Goal: Information Seeking & Learning: Check status

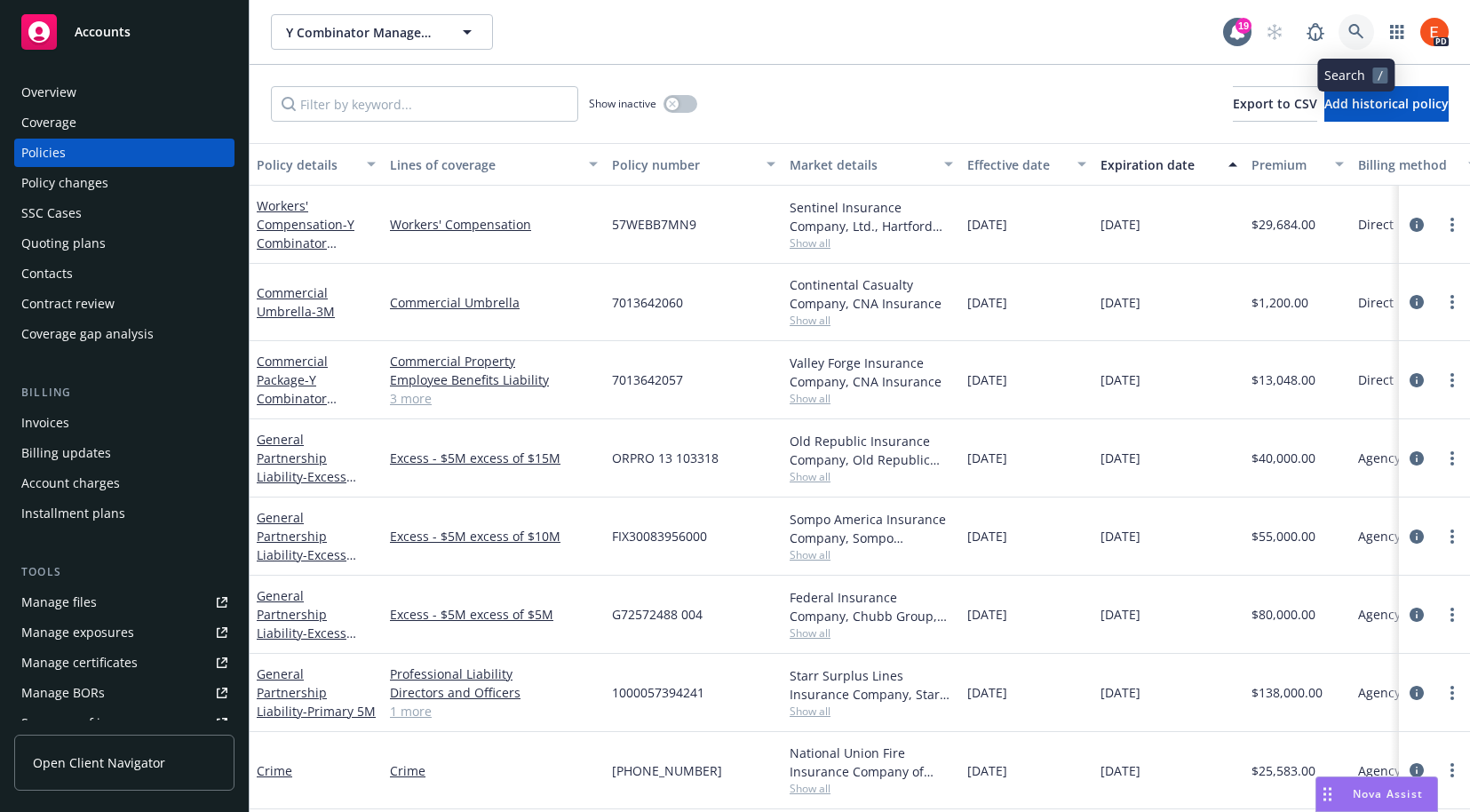
click at [1364, 38] on link at bounding box center [1355, 32] width 36 height 36
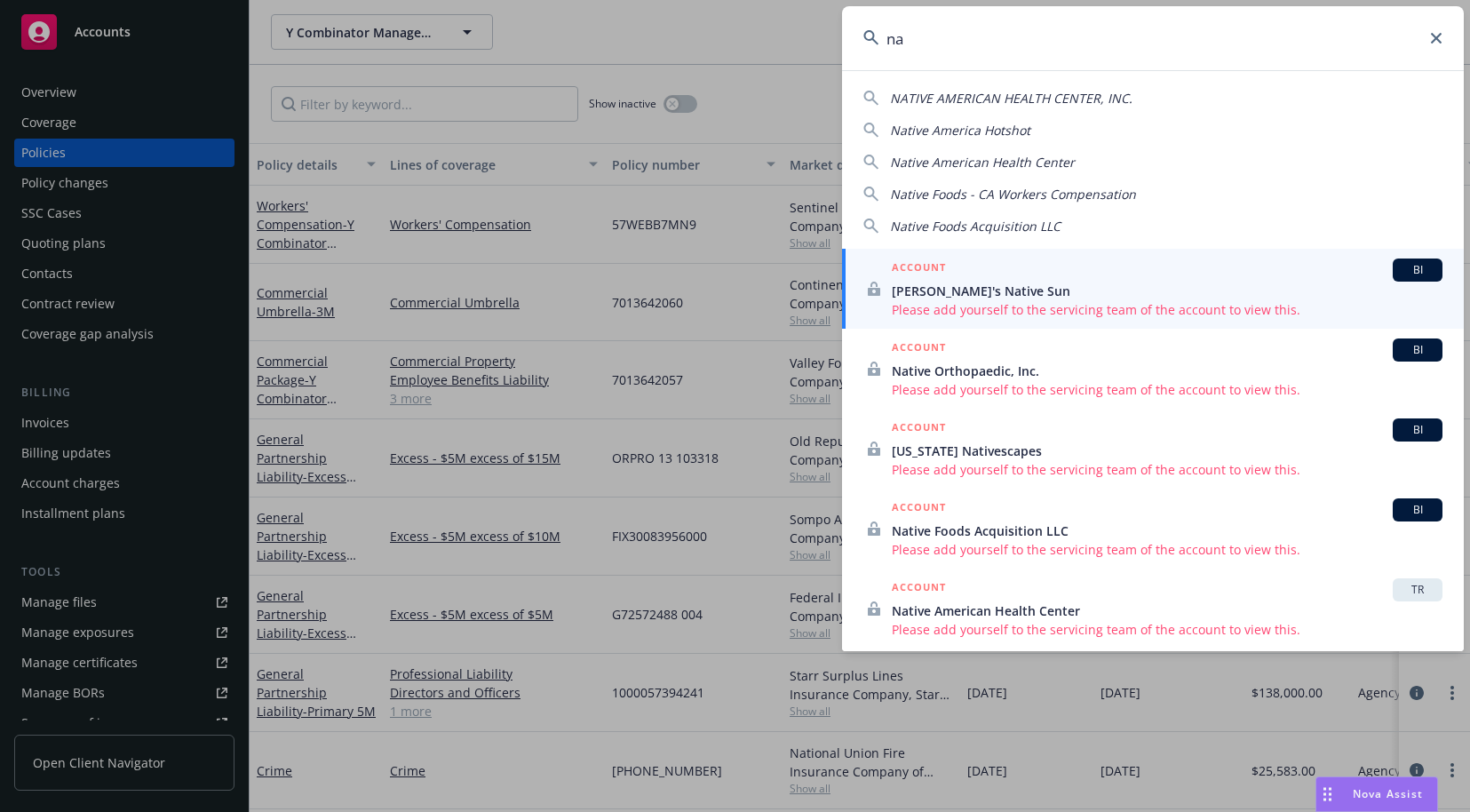
type input "n"
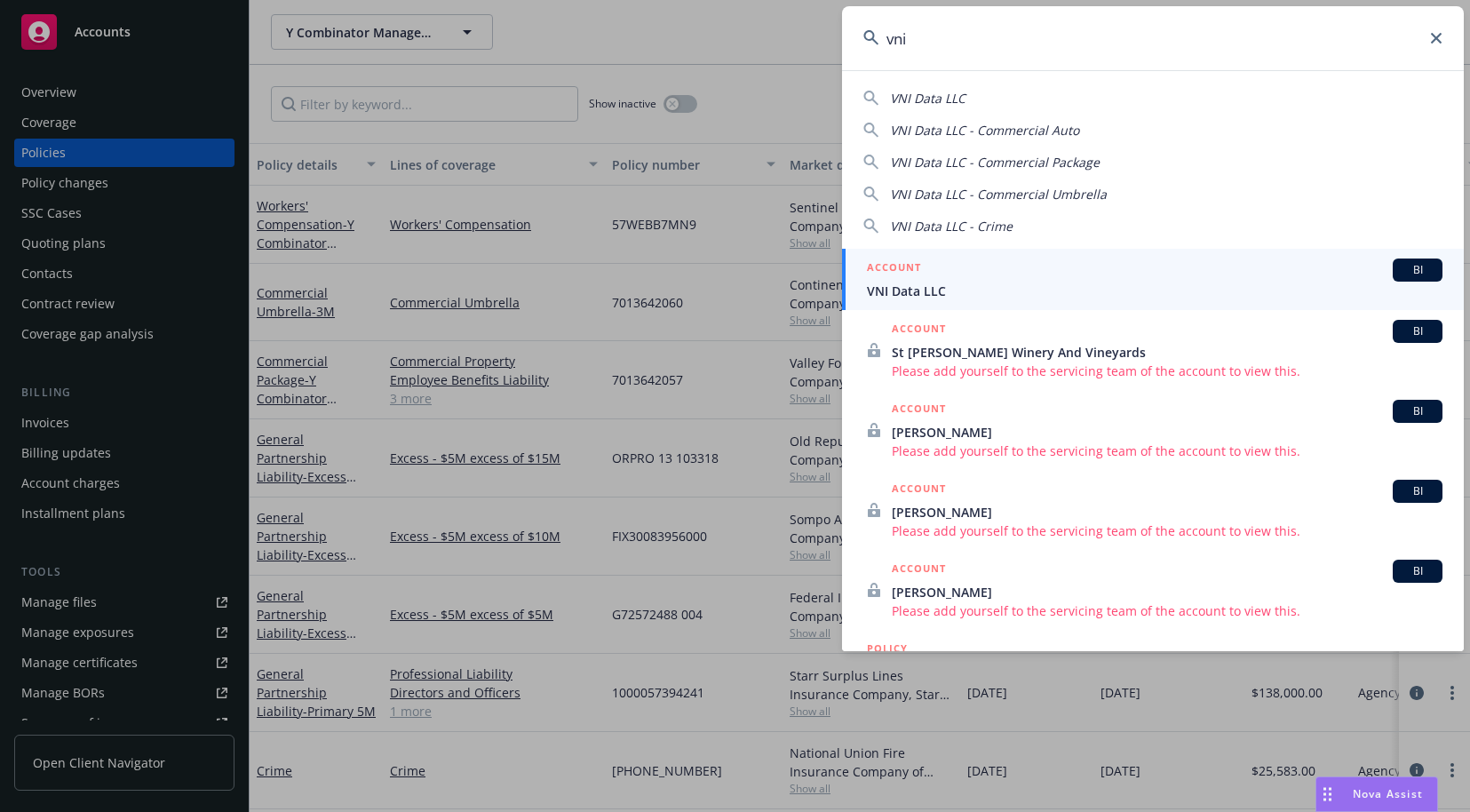
type input "vni"
click at [922, 286] on span "VNI Data LLC" at bounding box center [1155, 291] width 576 height 18
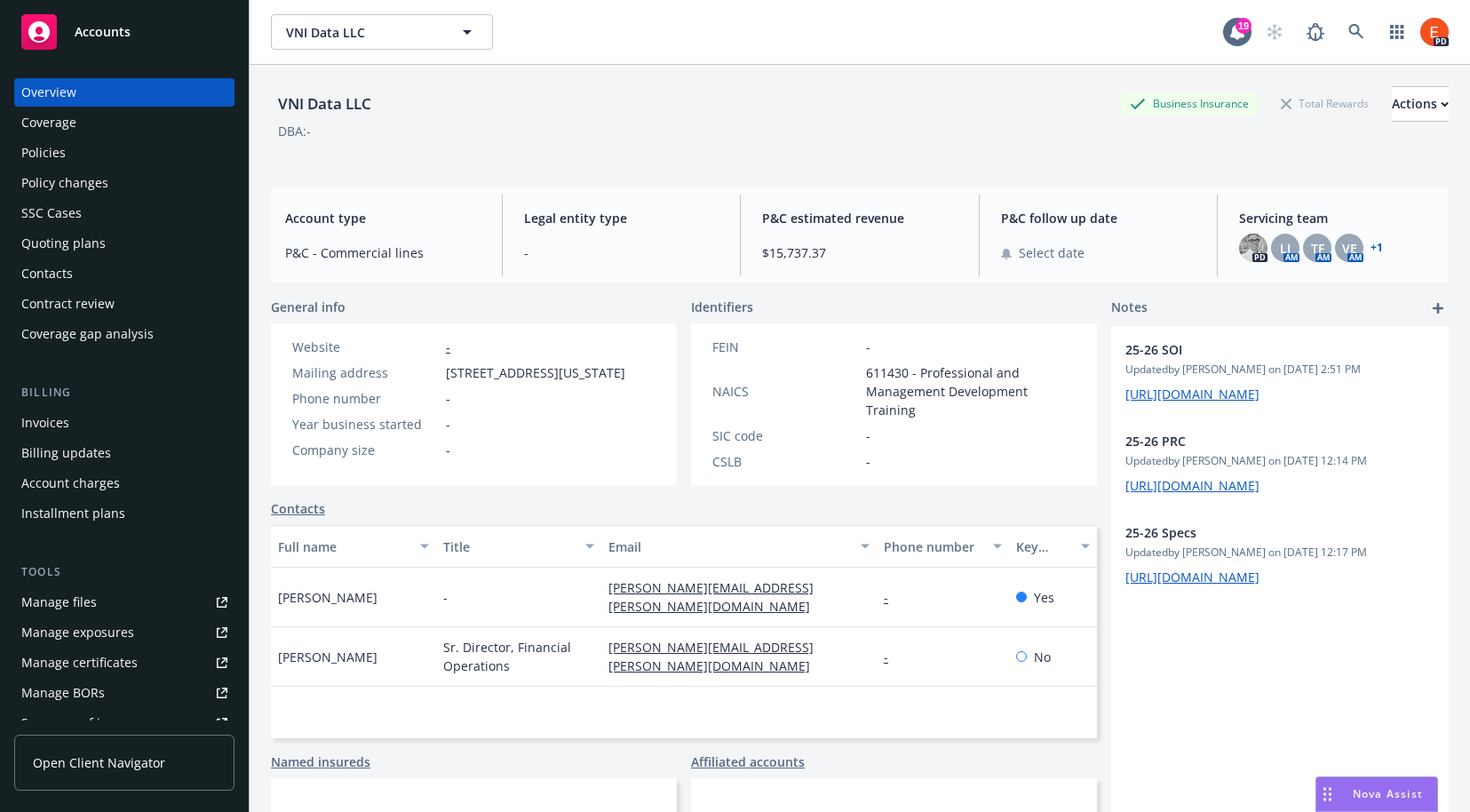
click at [25, 158] on div "Policies" at bounding box center [43, 152] width 44 height 28
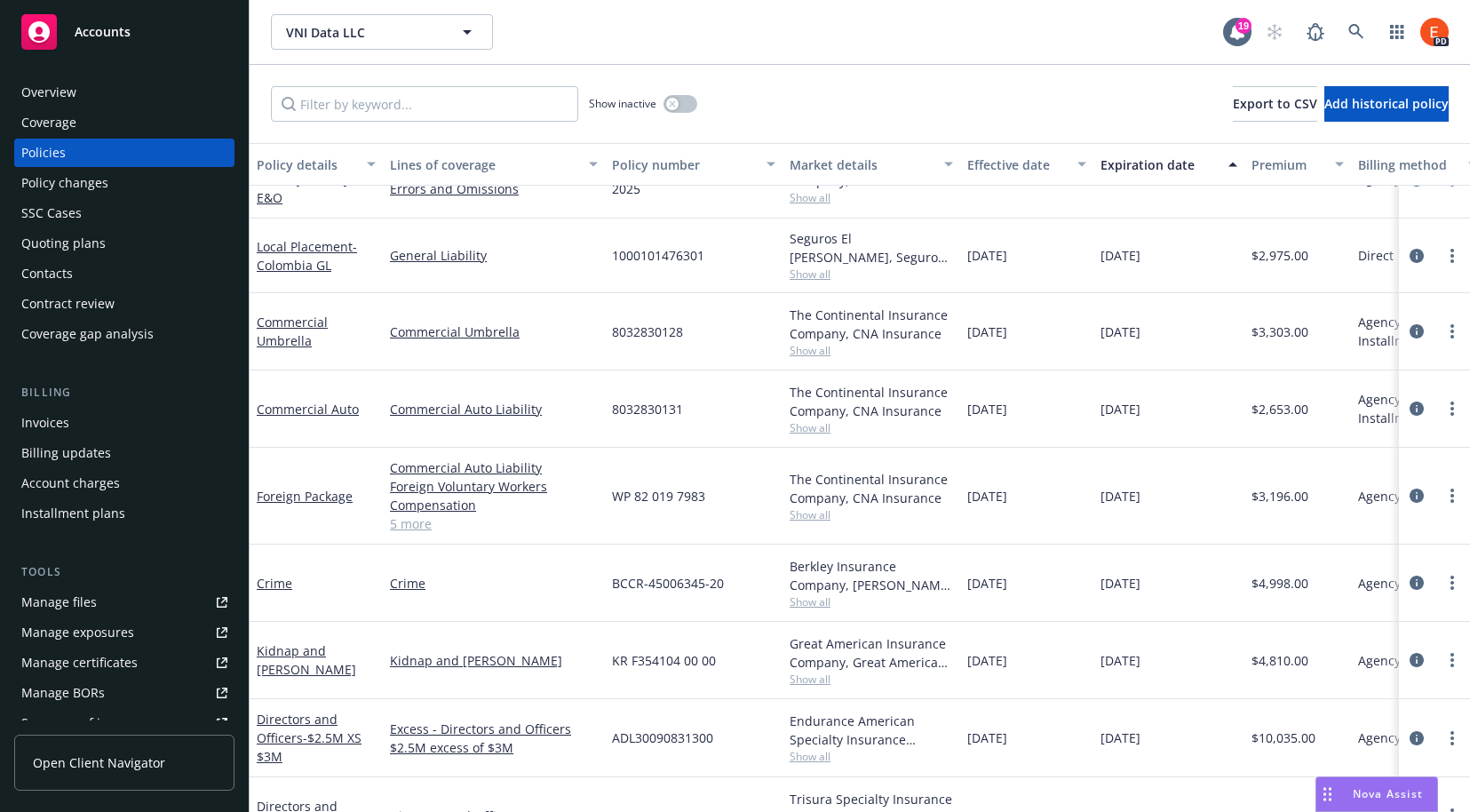
scroll to position [66, 0]
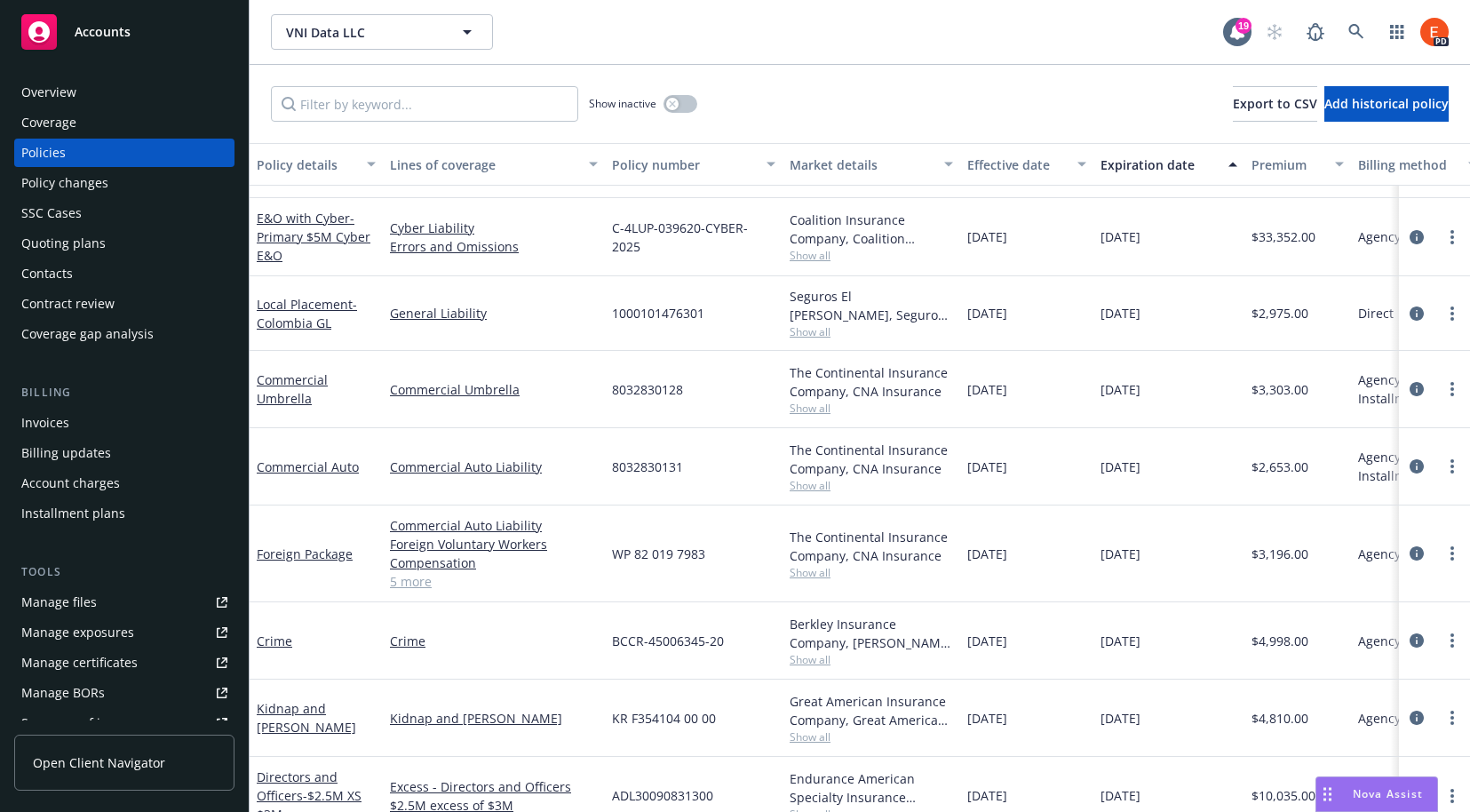
click at [38, 426] on div "Invoices" at bounding box center [45, 422] width 48 height 28
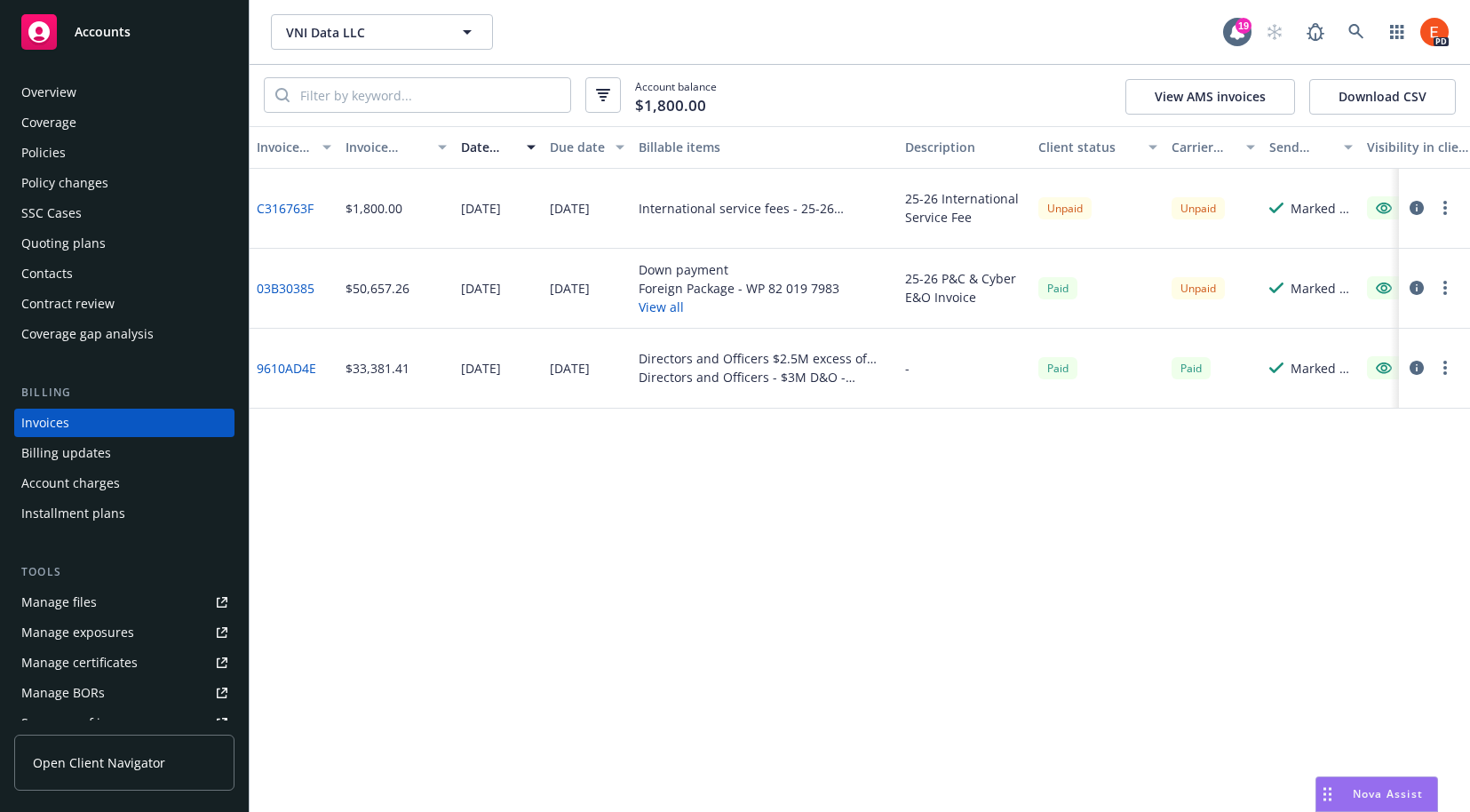
click at [29, 153] on div "Policies" at bounding box center [43, 152] width 44 height 28
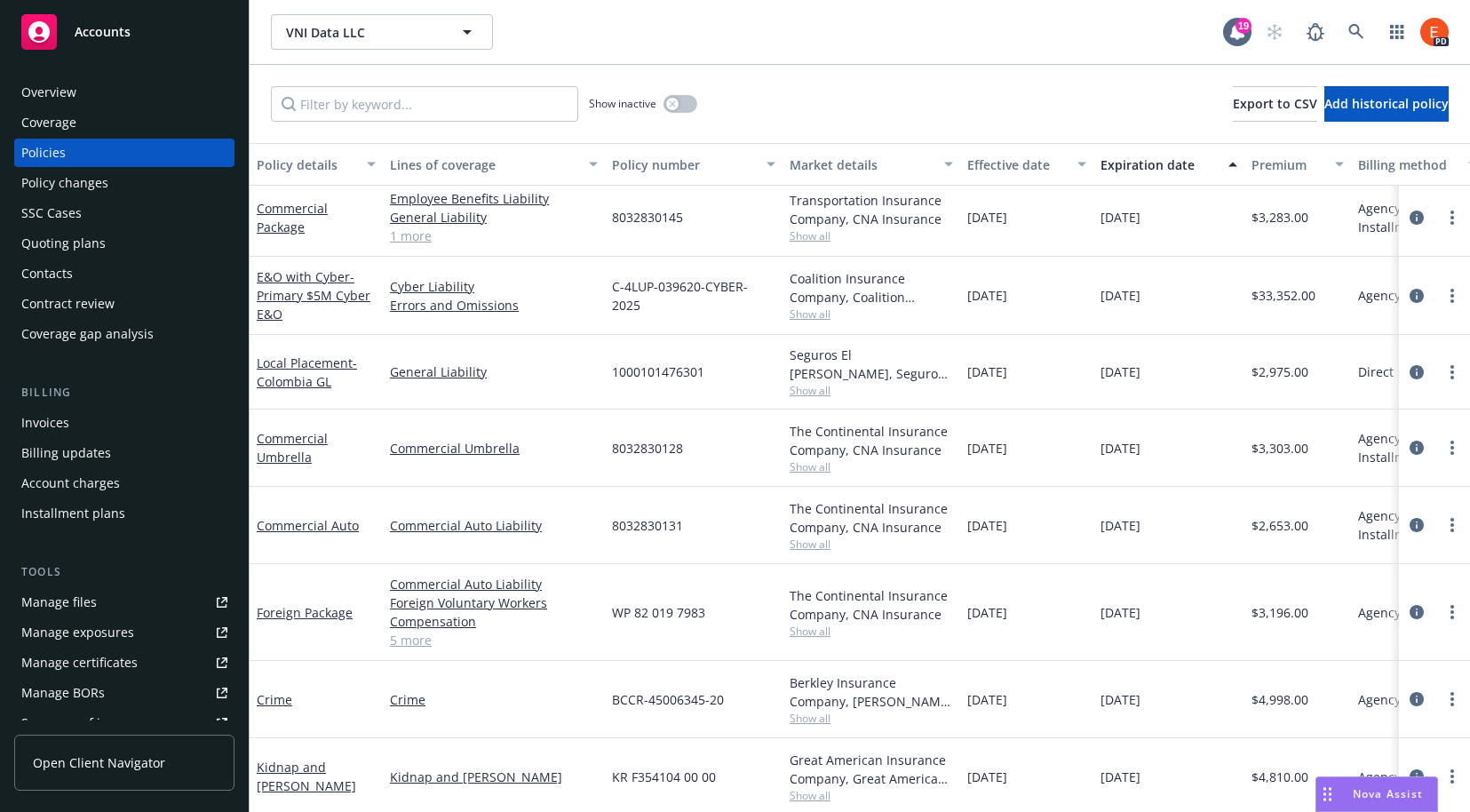
scroll to position [11, 0]
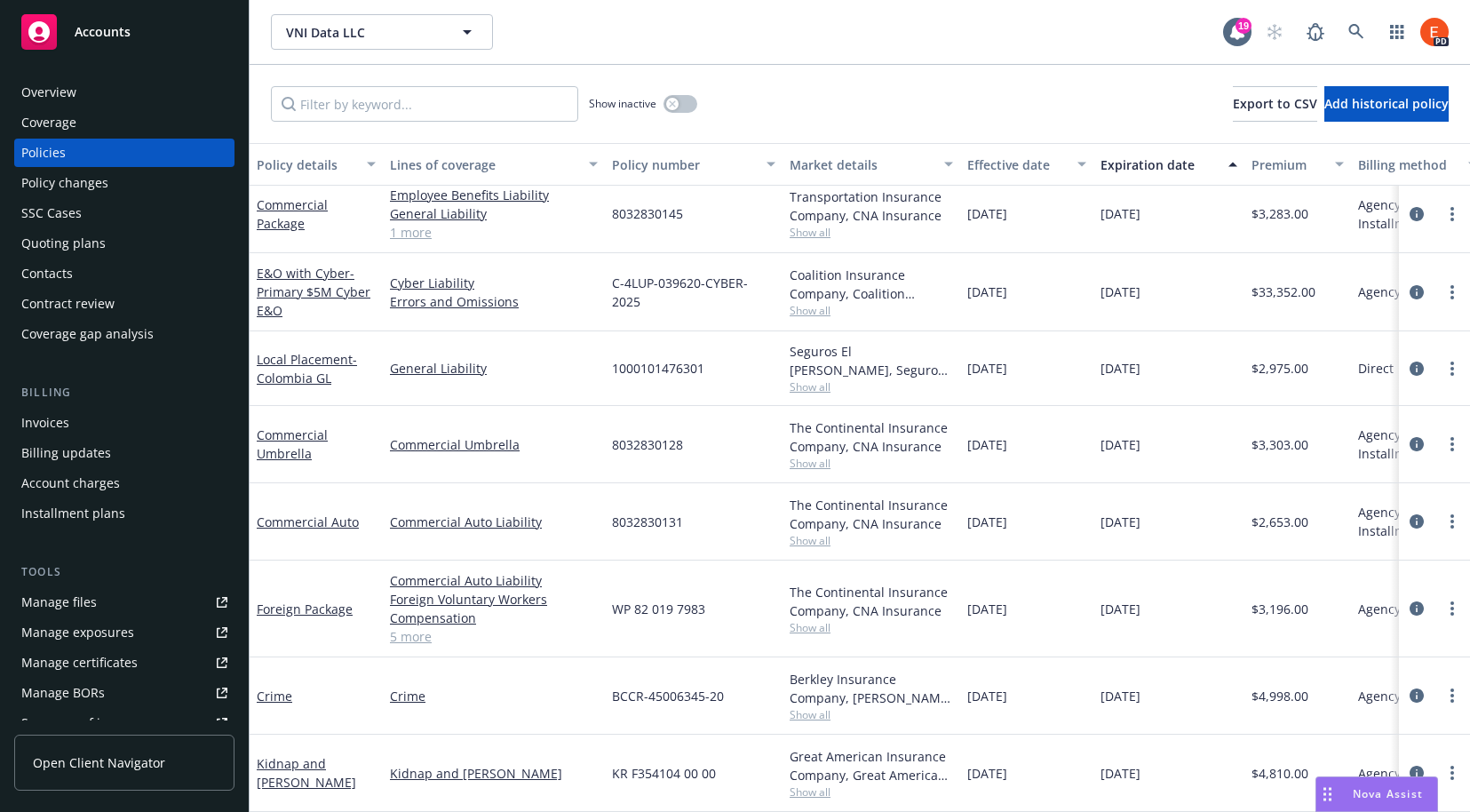
click at [38, 420] on div "Invoices" at bounding box center [45, 422] width 48 height 28
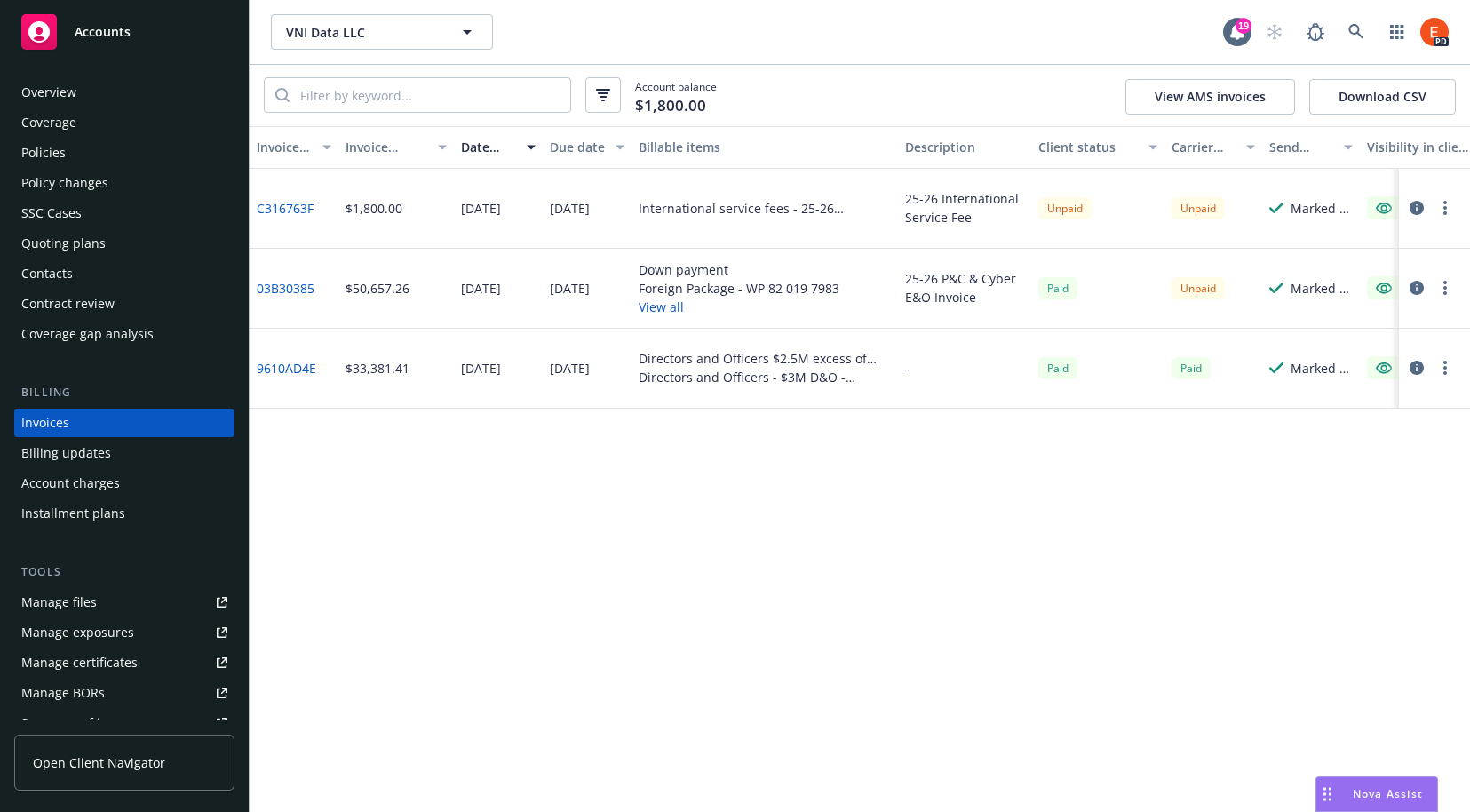
click at [288, 296] on link "03B30385" at bounding box center [285, 288] width 58 height 18
click at [60, 100] on div "Overview" at bounding box center [49, 92] width 55 height 28
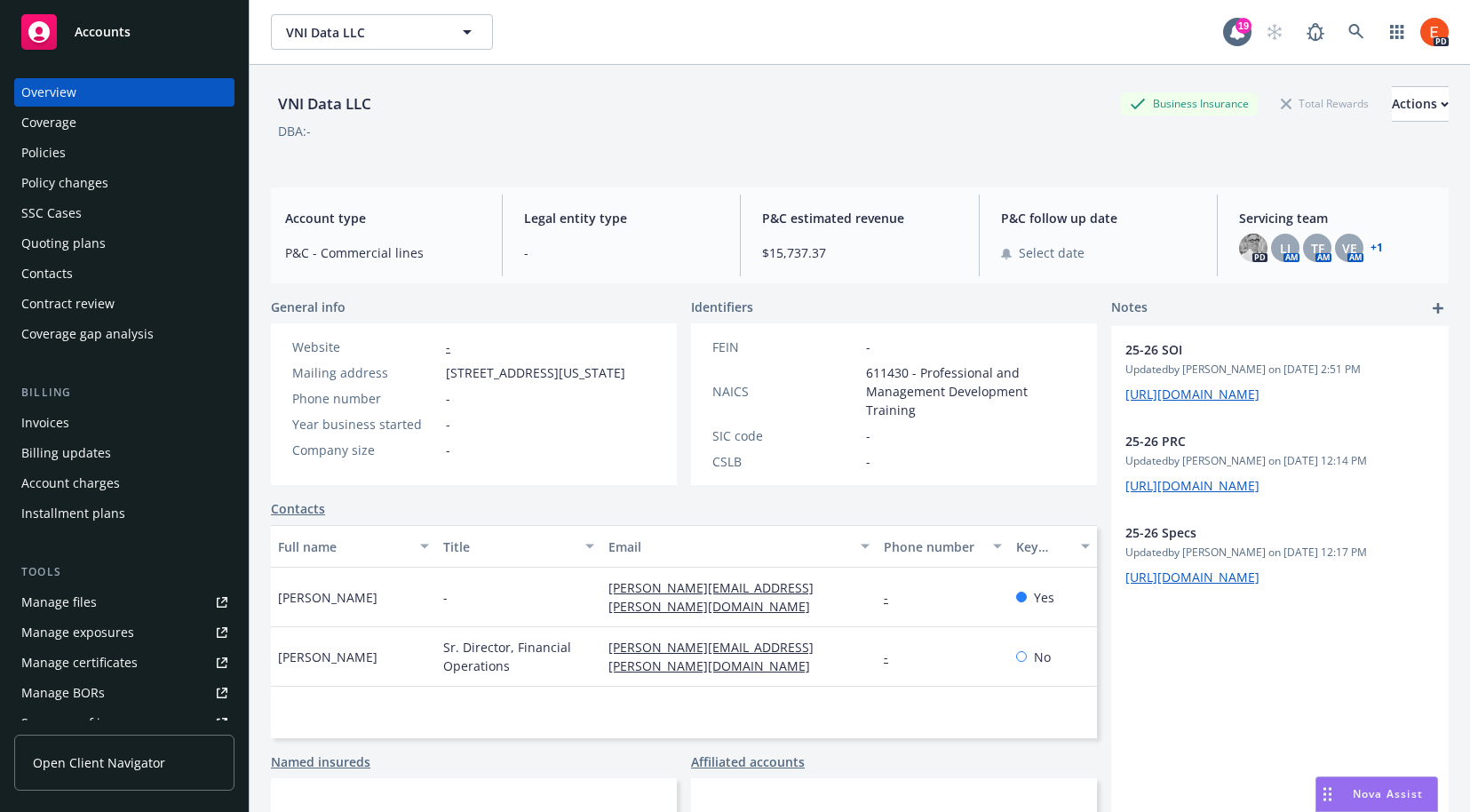
click at [52, 269] on div "Contacts" at bounding box center [47, 273] width 51 height 28
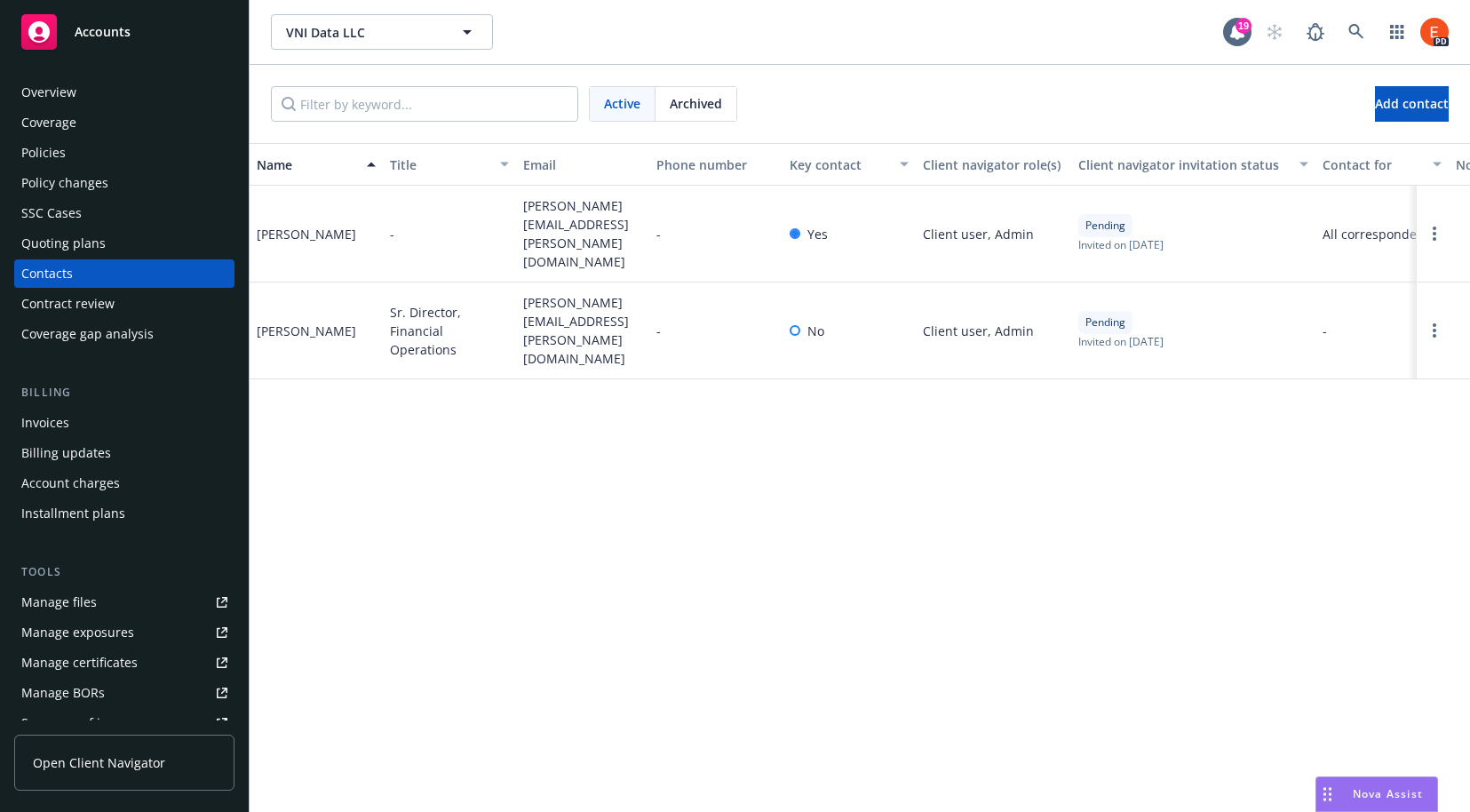
click at [52, 422] on div "Invoices" at bounding box center [45, 422] width 48 height 28
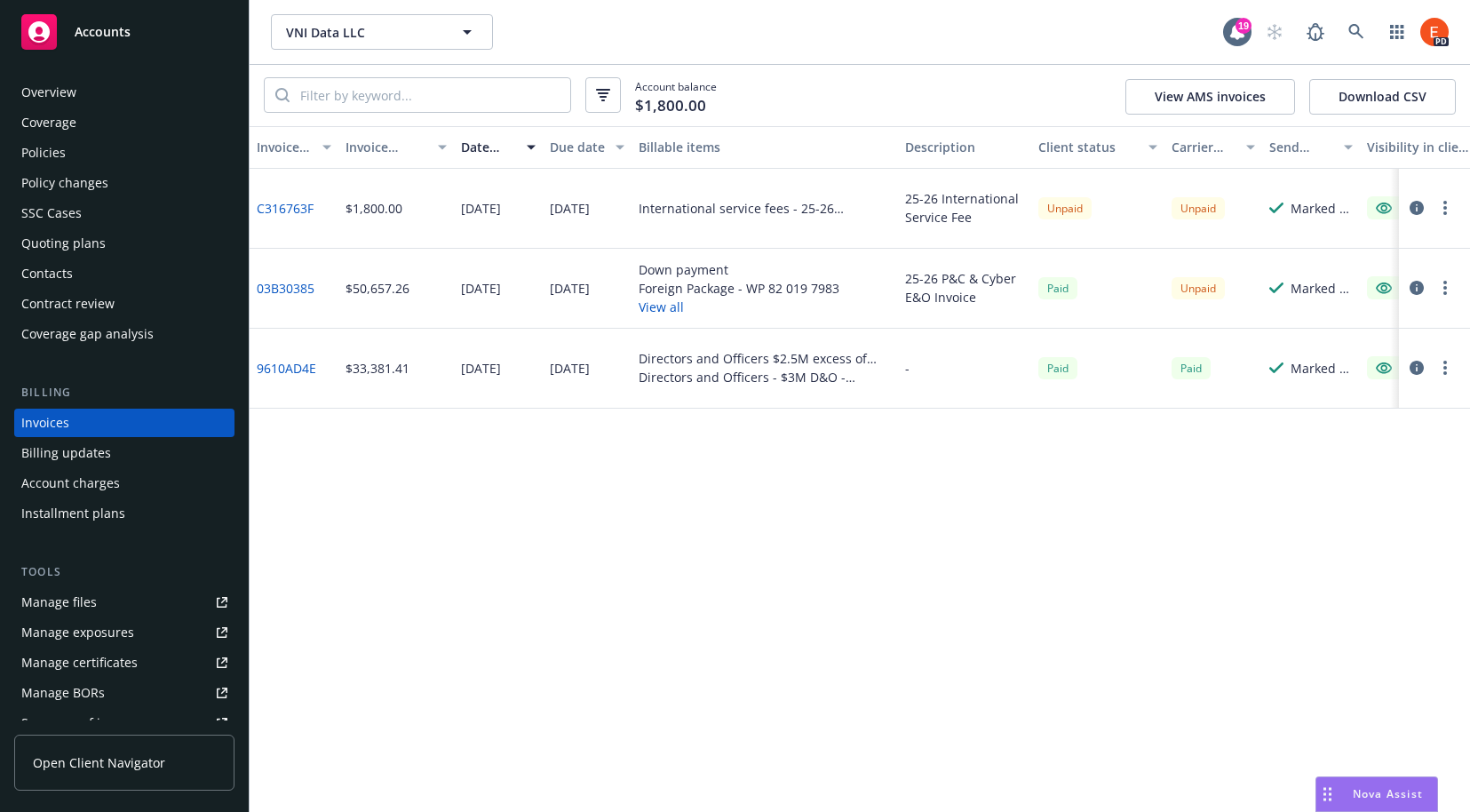
click at [266, 292] on link "03B30385" at bounding box center [285, 288] width 58 height 18
click at [634, 280] on div "Down payment Foreign Package - WP 82 019 7983 View all" at bounding box center [764, 288] width 267 height 80
click at [253, 286] on div "03B30385" at bounding box center [293, 288] width 89 height 80
click at [260, 287] on link "03B30385" at bounding box center [285, 288] width 58 height 18
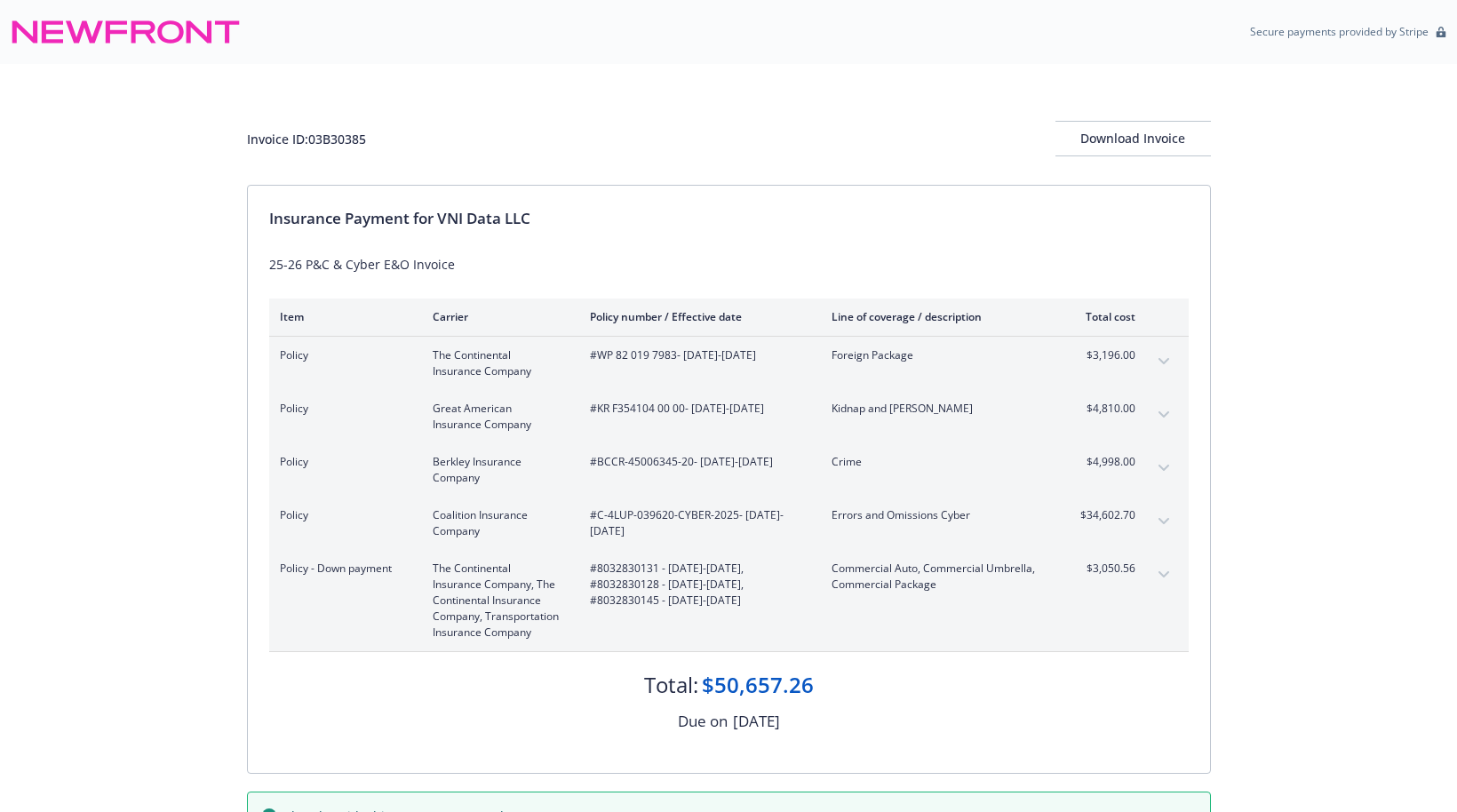
click at [100, 167] on div "Invoice ID: 03B30385 Download Invoice Insurance Payment for VNI Data LLC 25-26 …" at bounding box center [728, 461] width 1457 height 794
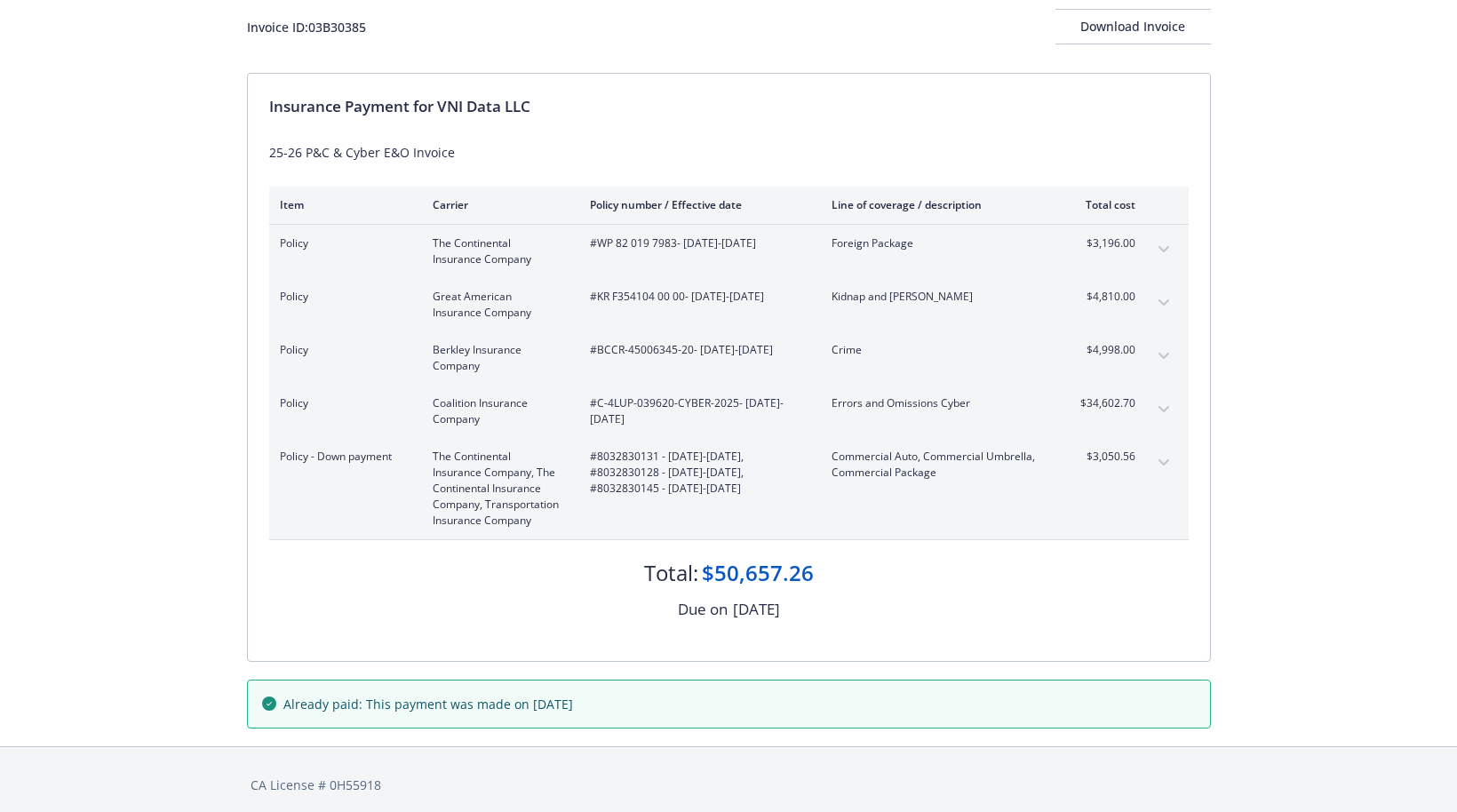
scroll to position [122, 0]
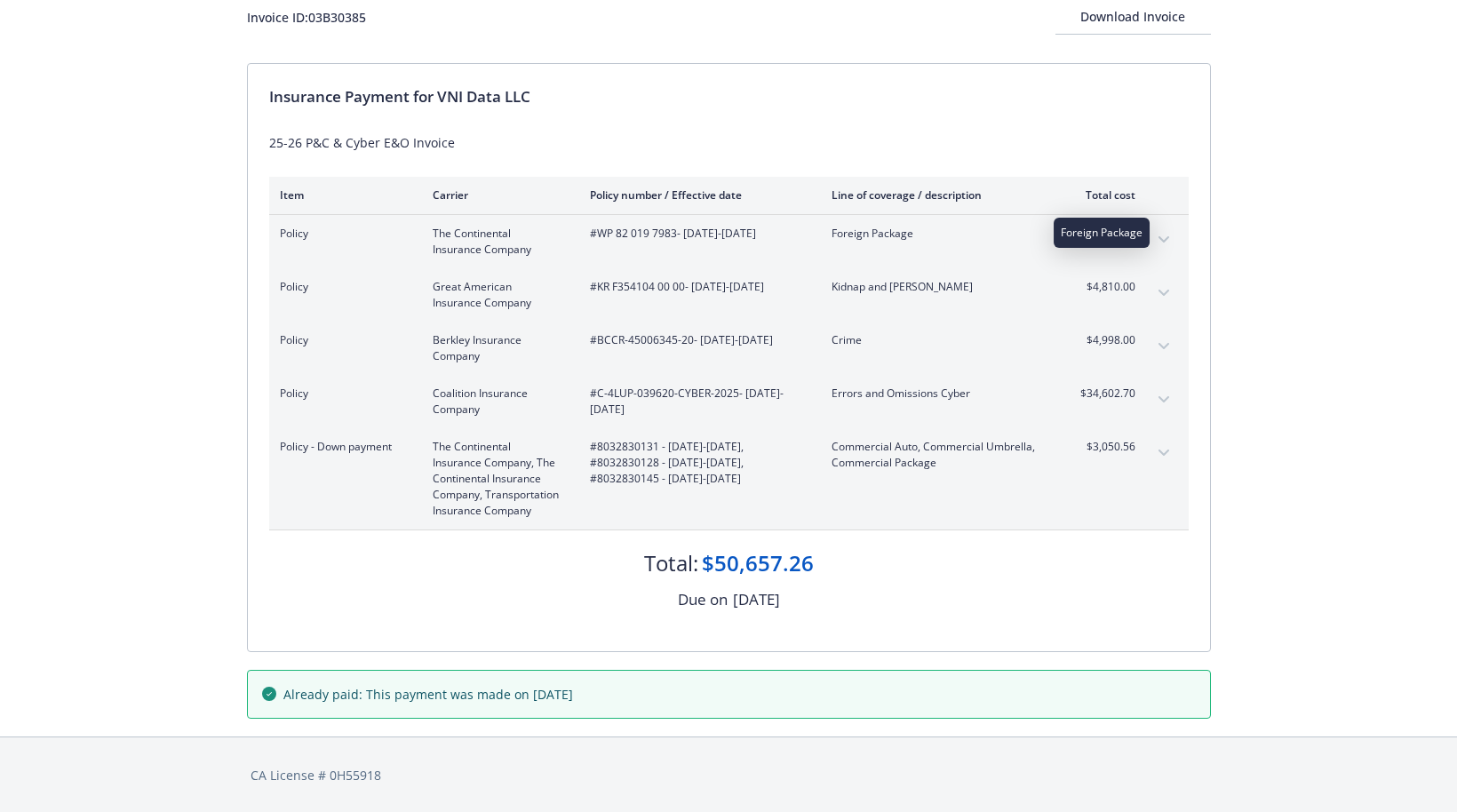
drag, startPoint x: 988, startPoint y: 228, endPoint x: 1027, endPoint y: 229, distance: 39.0
click at [1027, 229] on span "Foreign Package" at bounding box center [936, 233] width 209 height 16
